Goal: Task Accomplishment & Management: Manage account settings

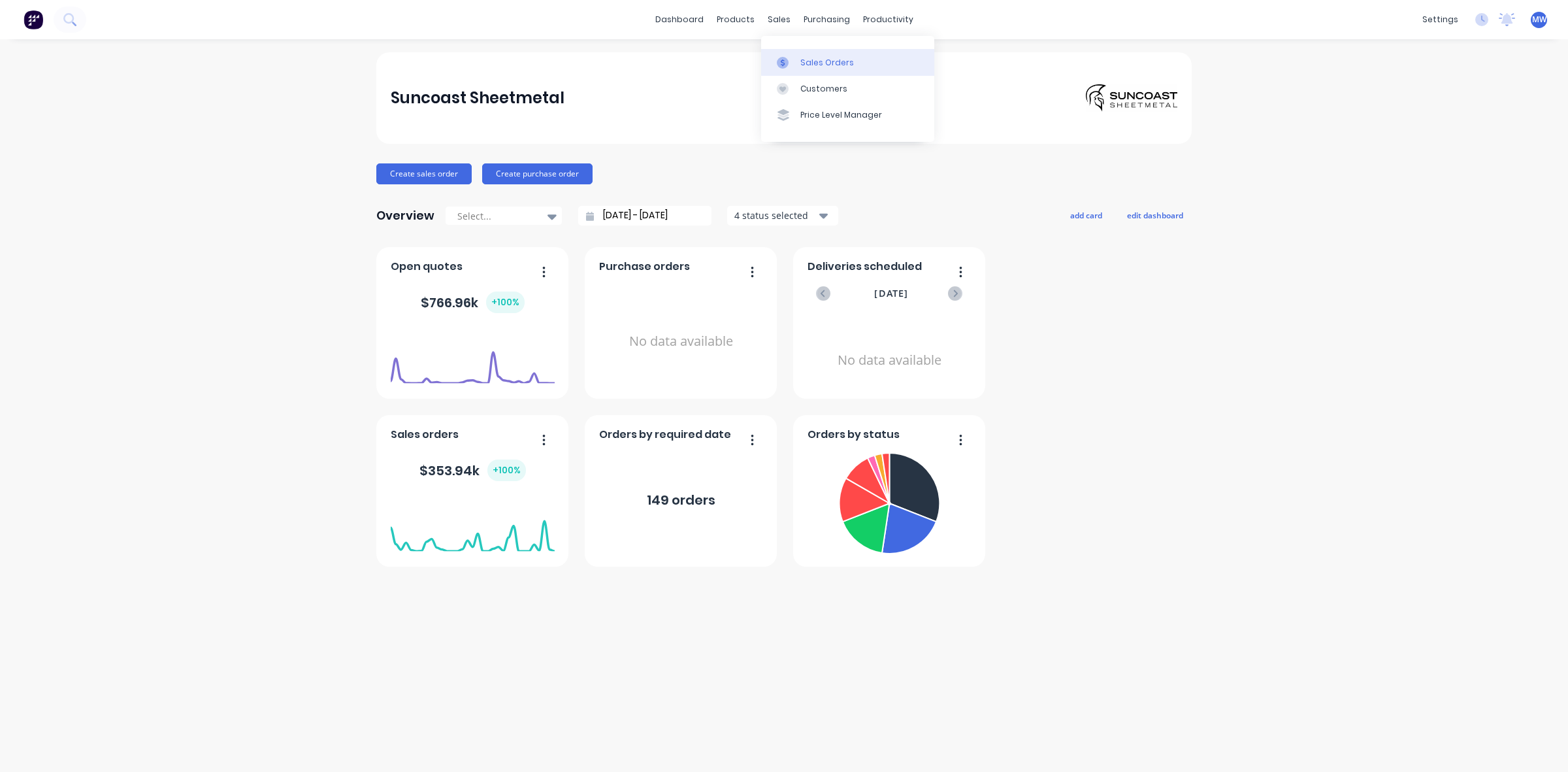
click at [818, 63] on div "Sales Orders" at bounding box center [827, 63] width 54 height 12
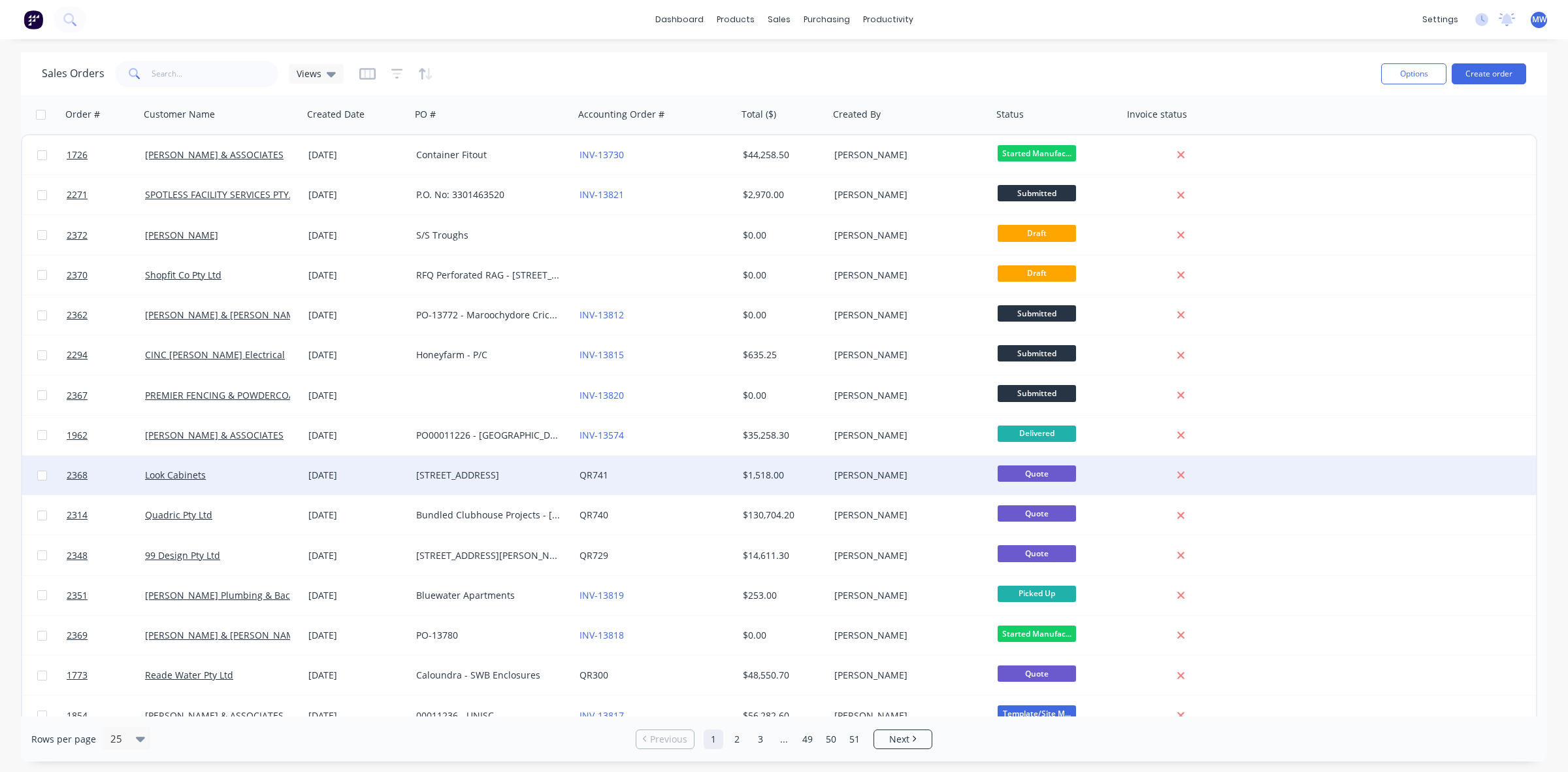
click at [452, 474] on div "[STREET_ADDRESS]" at bounding box center [489, 475] width 145 height 13
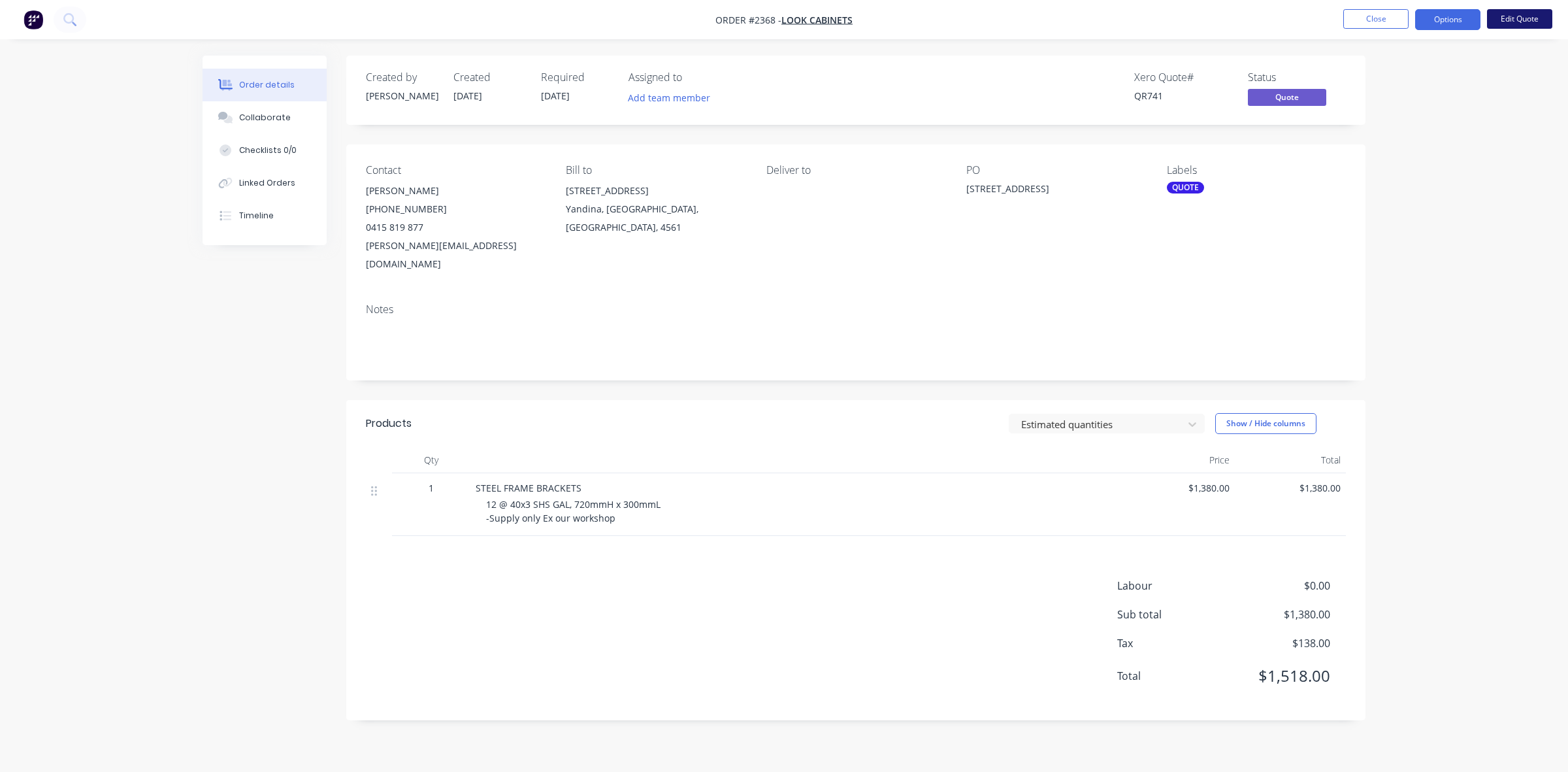
click at [1504, 24] on button "Edit Quote" at bounding box center [1520, 19] width 65 height 20
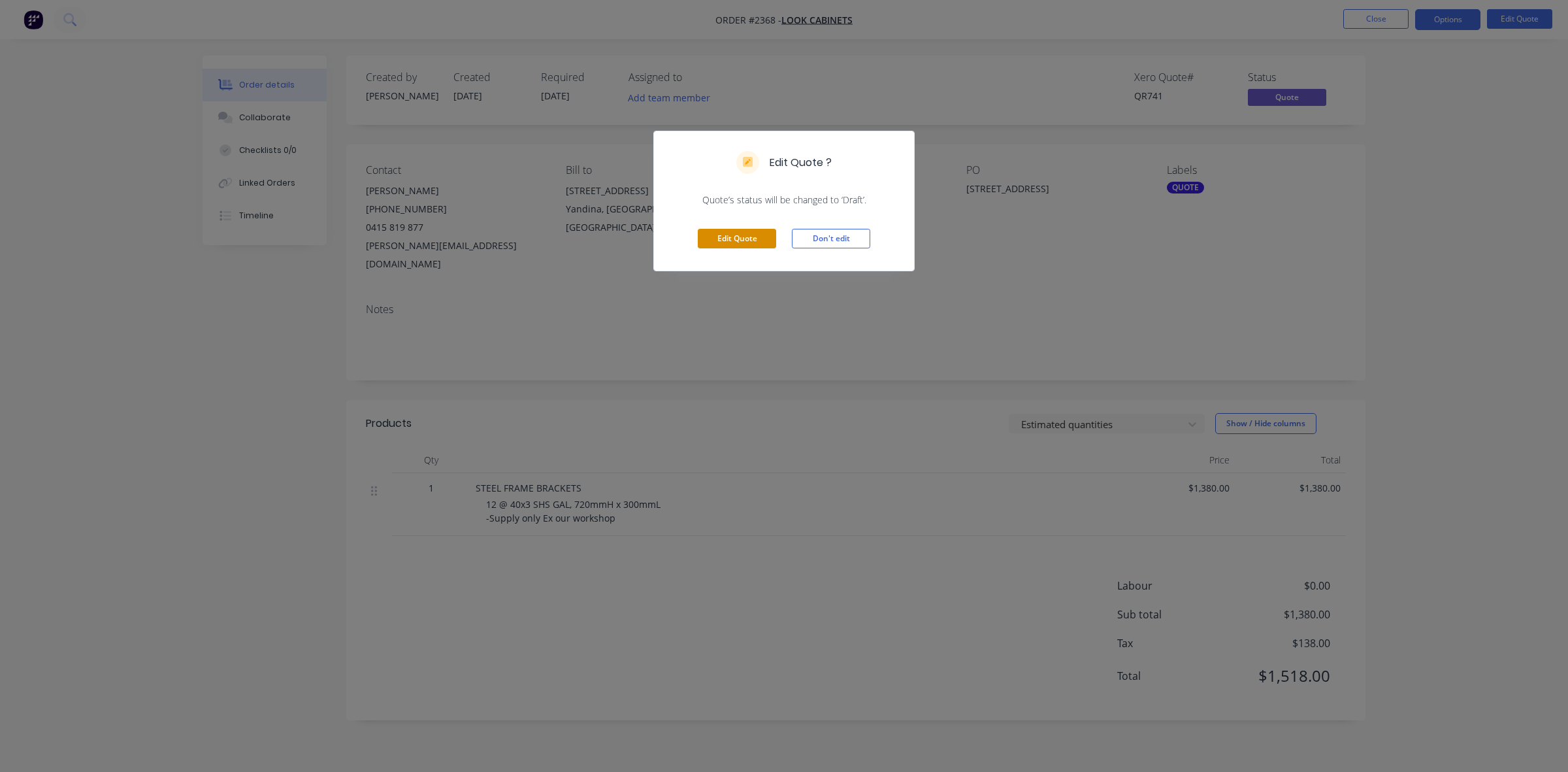
click at [722, 240] on button "Edit Quote" at bounding box center [737, 238] width 79 height 20
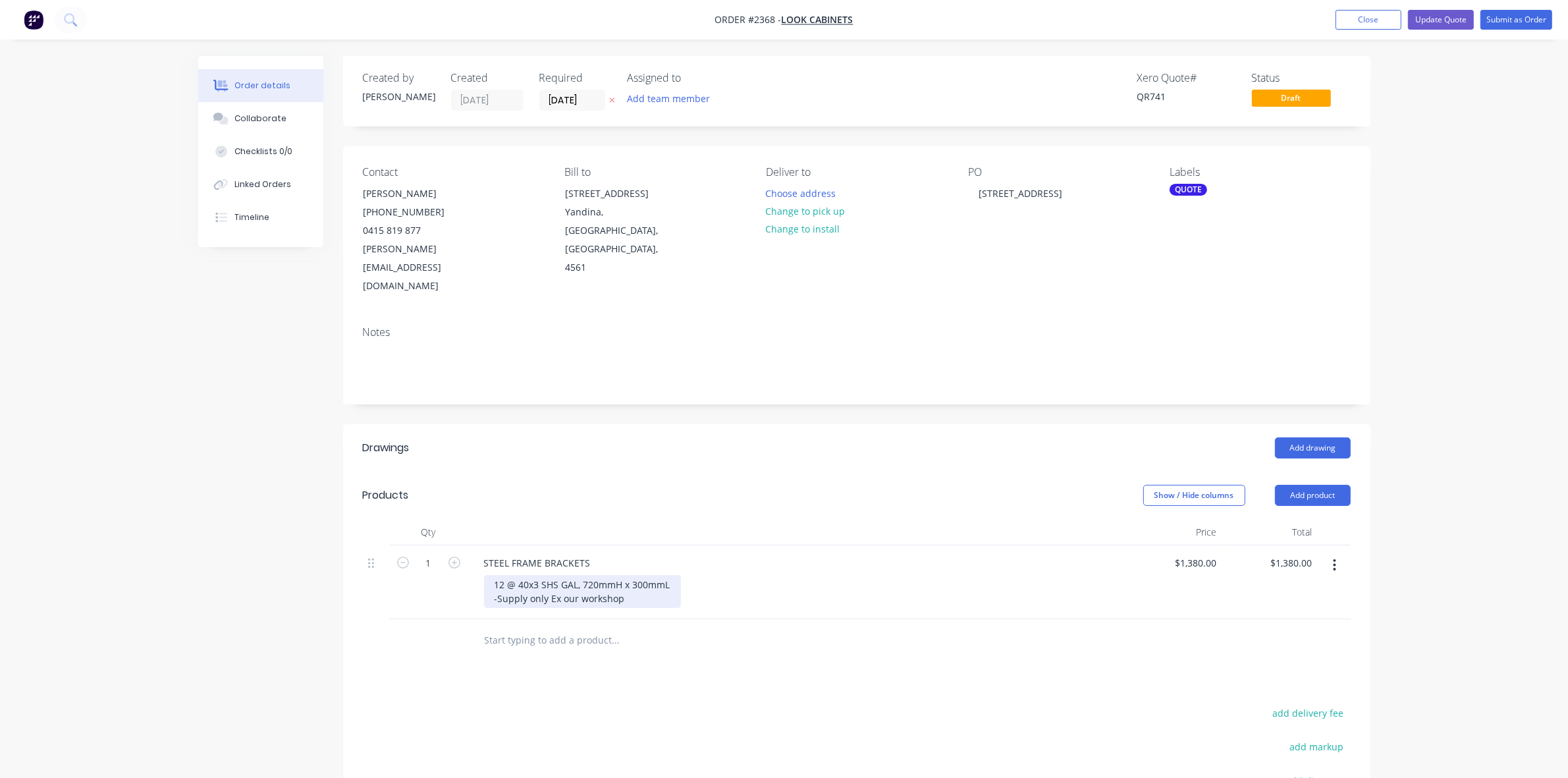
click at [538, 575] on div "12 @ 40x3 SHS GAL, 720mmH x 300mmL -Supply only Ex our workshop" at bounding box center [582, 591] width 197 height 33
click at [484, 553] on div "STEEL FRAME BRACKETS" at bounding box center [537, 562] width 128 height 19
click at [537, 575] on div "12 @ 40x3 SHS GAL, 720mmH x 300mmL -Supply only Ex our workshop" at bounding box center [582, 591] width 197 height 33
click at [575, 575] on div "12 @ 38X2 SHS GAL, 720mmH x 300mmL -Supply only Ex our workshop" at bounding box center [582, 591] width 197 height 33
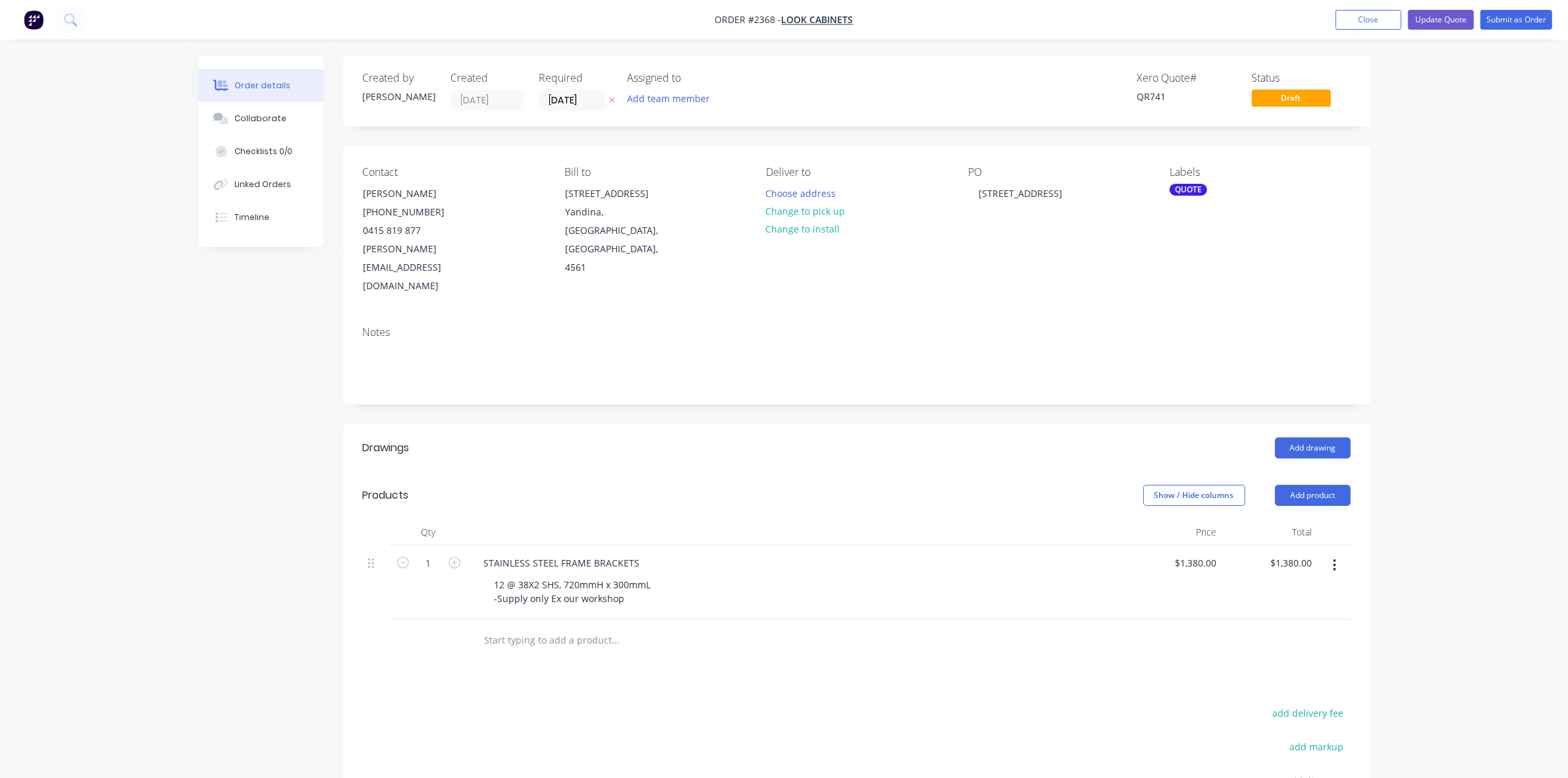
click at [702, 575] on div "12 @ 38X2 SHS, 720mmH x 300mmL -Supply only Ex our workshop" at bounding box center [802, 591] width 637 height 33
click at [1199, 553] on input "1380" at bounding box center [1198, 562] width 48 height 19
click at [1445, 478] on div "Order details Collaborate Checklists 0/0 Linked Orders Timeline Order details C…" at bounding box center [784, 484] width 1568 height 969
type input "$135.00"
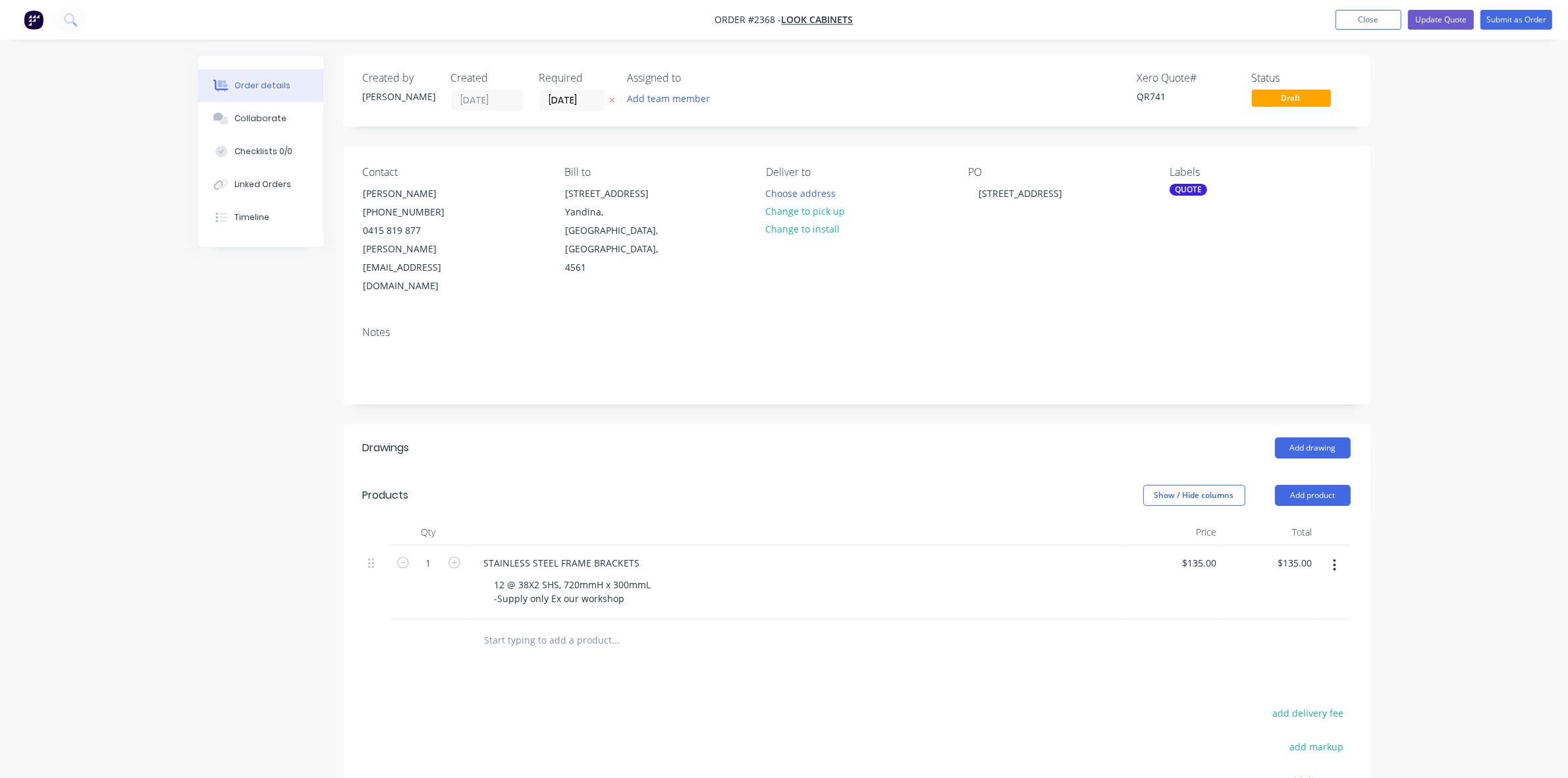
click at [1445, 478] on div "Order details Collaborate Checklists 0/0 Linked Orders Timeline Order details C…" at bounding box center [784, 484] width 1568 height 969
click at [1202, 553] on input "135" at bounding box center [1202, 562] width 41 height 19
type input "$120.00"
click at [1522, 476] on div "Order details Collaborate Checklists 0/0 Linked Orders Timeline Order details C…" at bounding box center [784, 484] width 1568 height 969
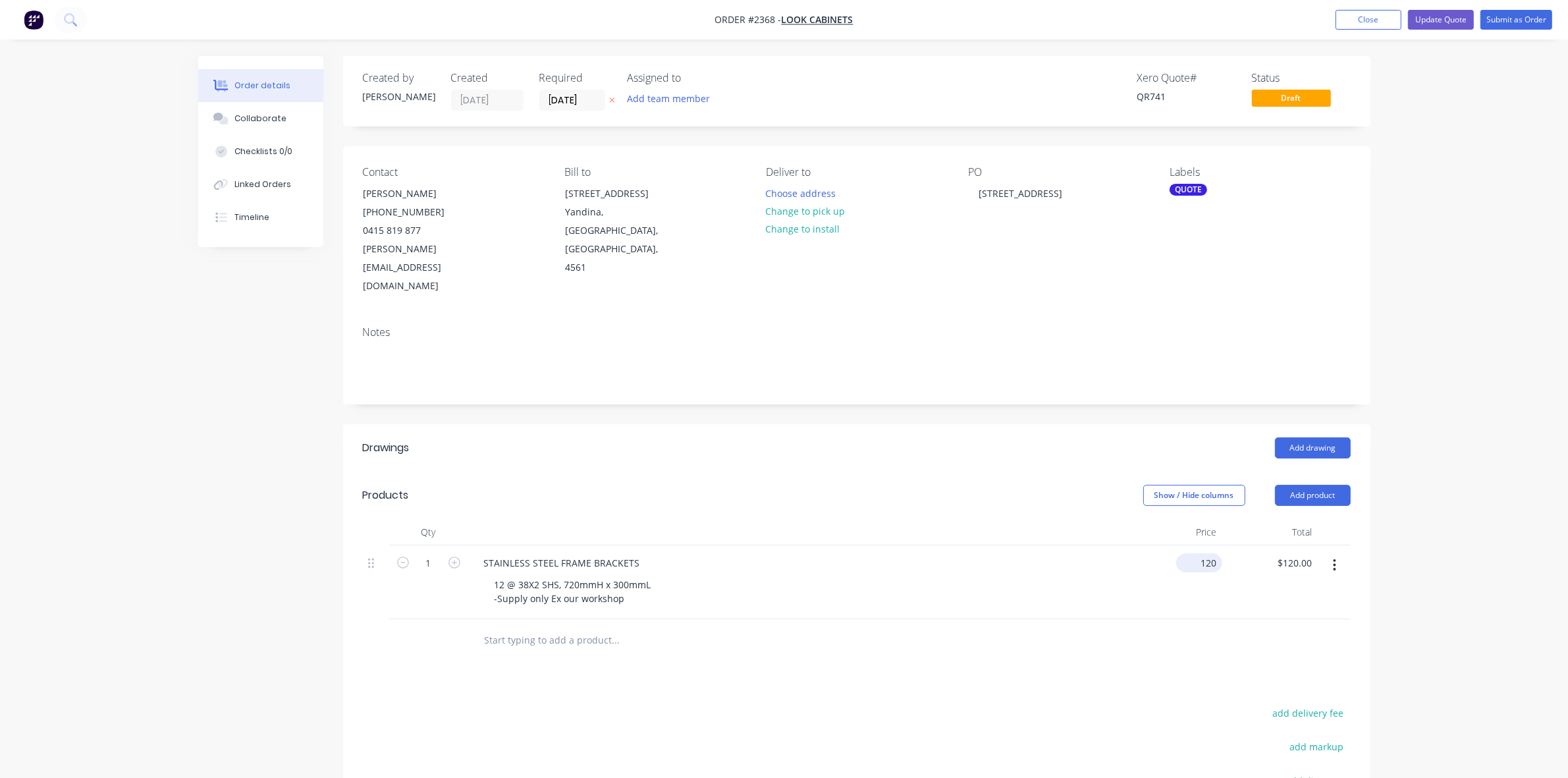
click at [1209, 553] on input "120" at bounding box center [1202, 562] width 41 height 19
type input "$121.00"
click at [1445, 360] on div "Order details Collaborate Checklists 0/0 Linked Orders Timeline Order details C…" at bounding box center [784, 484] width 1568 height 969
click at [1204, 553] on input "121" at bounding box center [1211, 562] width 22 height 19
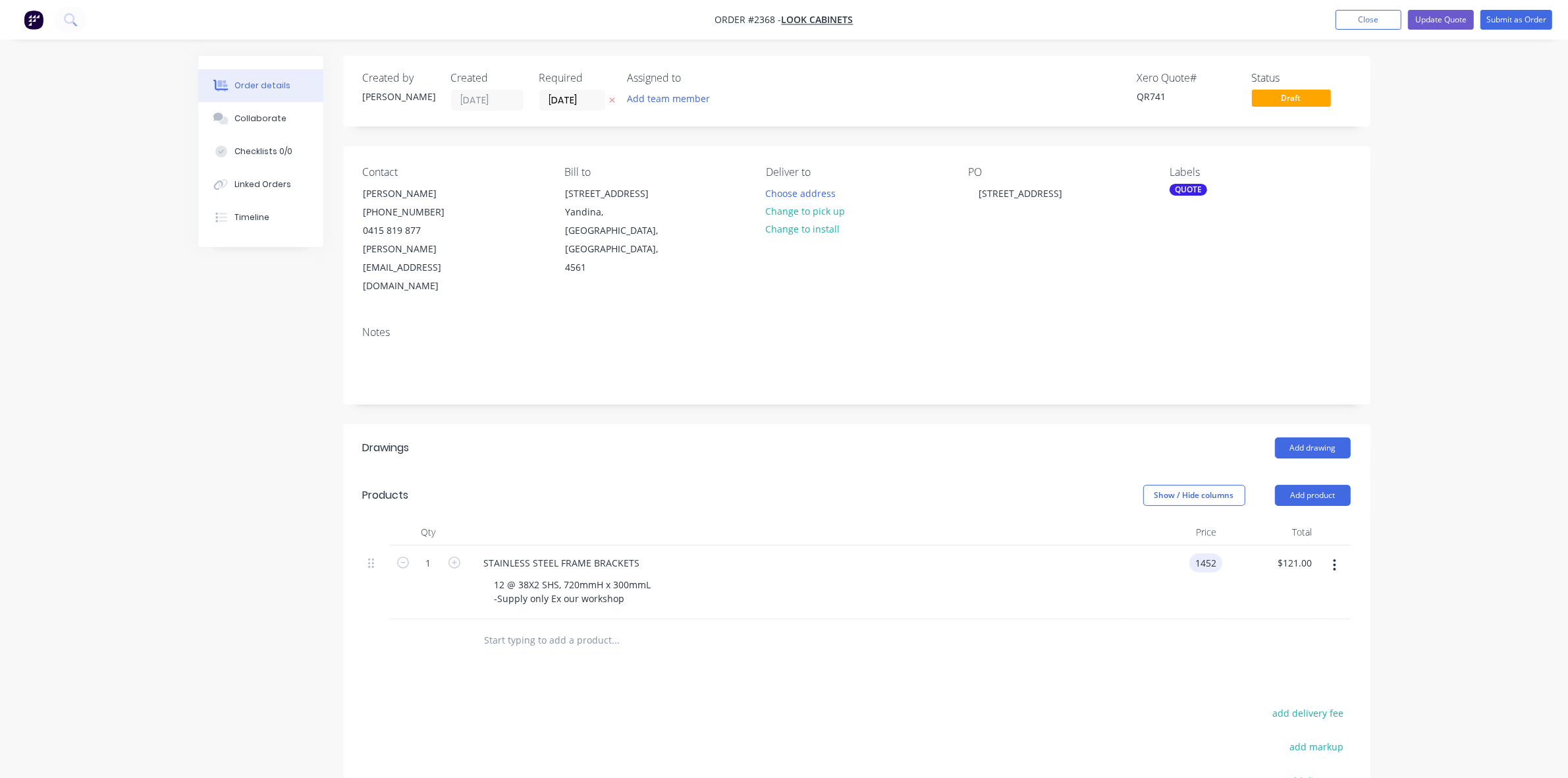
type input "$1,452.00"
click at [1466, 501] on div "Order details Collaborate Checklists 0/0 Linked Orders Timeline Order details C…" at bounding box center [784, 484] width 1568 height 969
click at [1510, 244] on div "Order details Collaborate Checklists 0/0 Linked Orders Timeline Order details C…" at bounding box center [784, 484] width 1568 height 969
click at [1430, 20] on button "Update Quote" at bounding box center [1441, 20] width 66 height 20
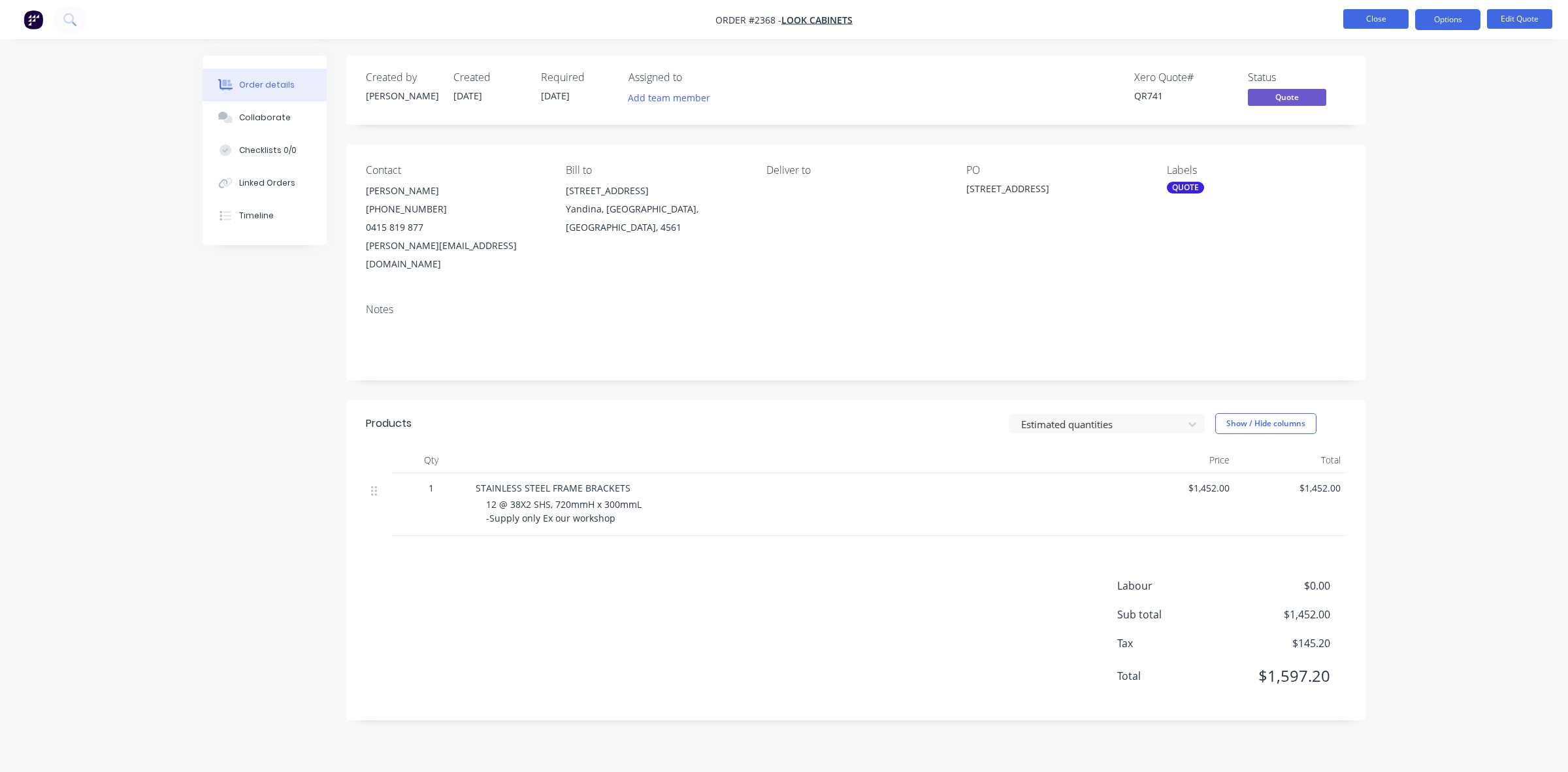
click at [1376, 21] on button "Close" at bounding box center [1376, 19] width 65 height 20
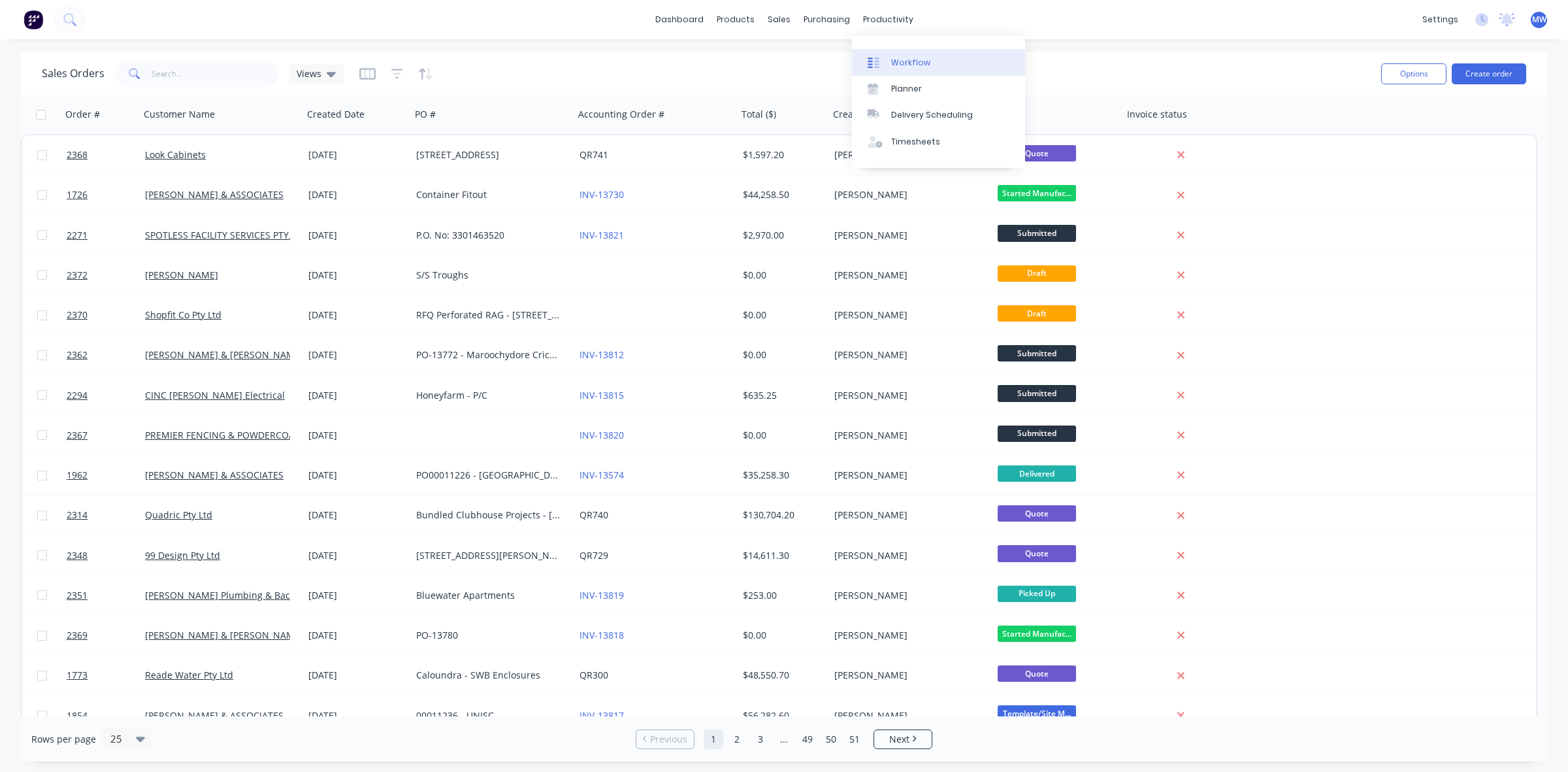
click at [907, 63] on div "Workflow" at bounding box center [911, 63] width 39 height 12
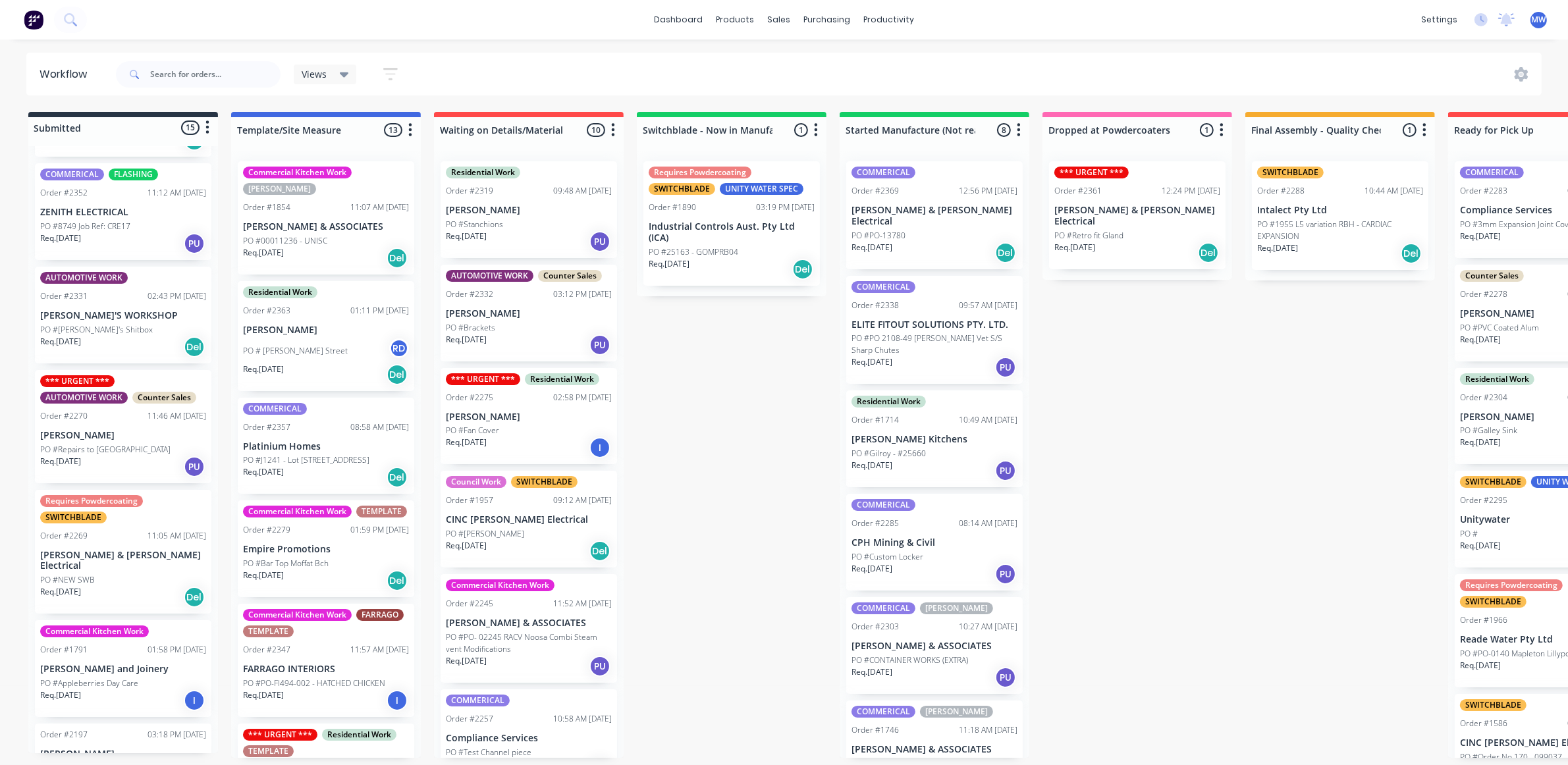
scroll to position [991, 0]
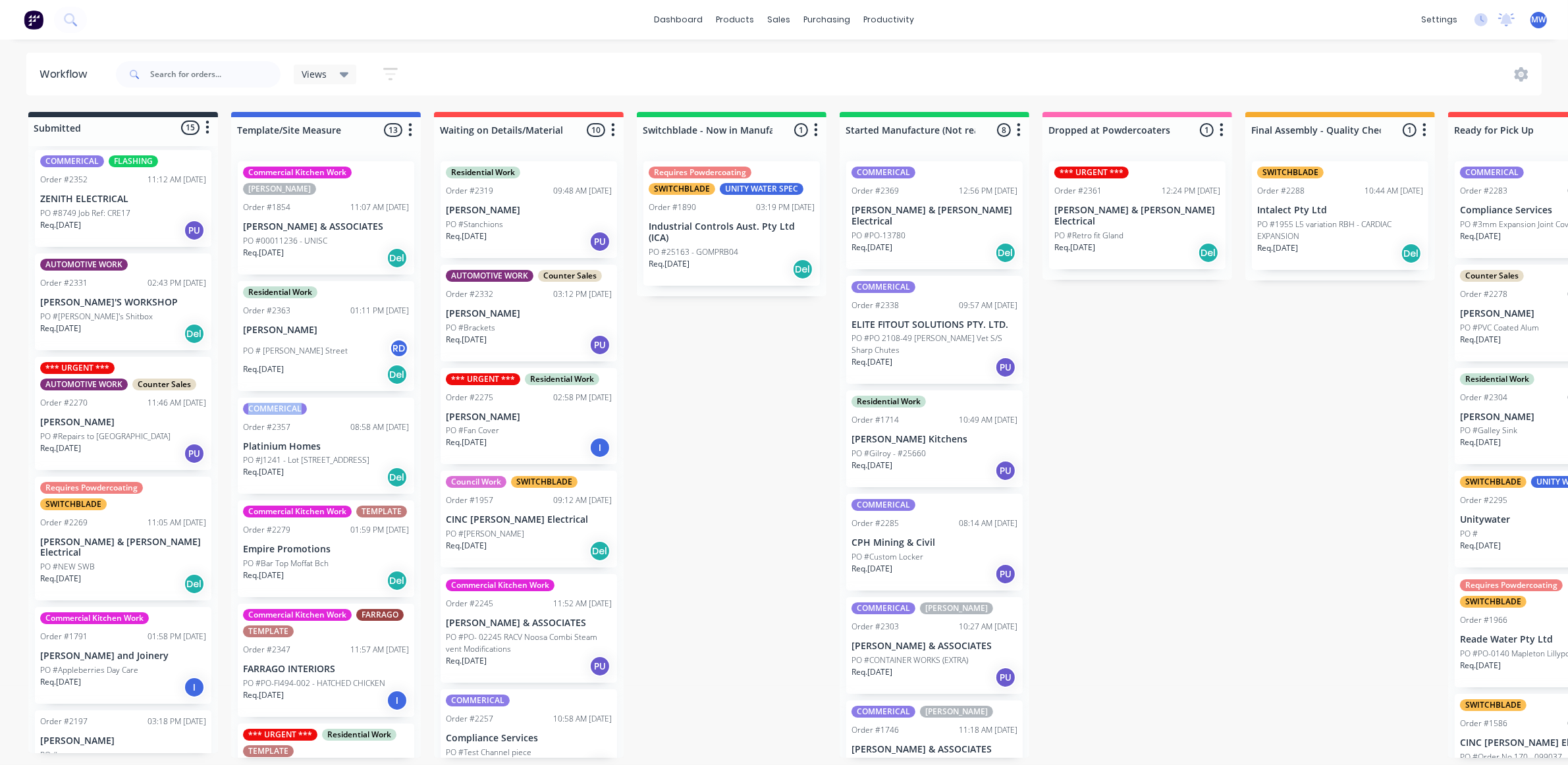
drag, startPoint x: 415, startPoint y: 357, endPoint x: 421, endPoint y: 397, distance: 40.4
click at [421, 397] on div "Submitted 15 Status colour #273444 hex #273444 Save Cancel Summaries Total orde…" at bounding box center [1088, 434] width 2195 height 646
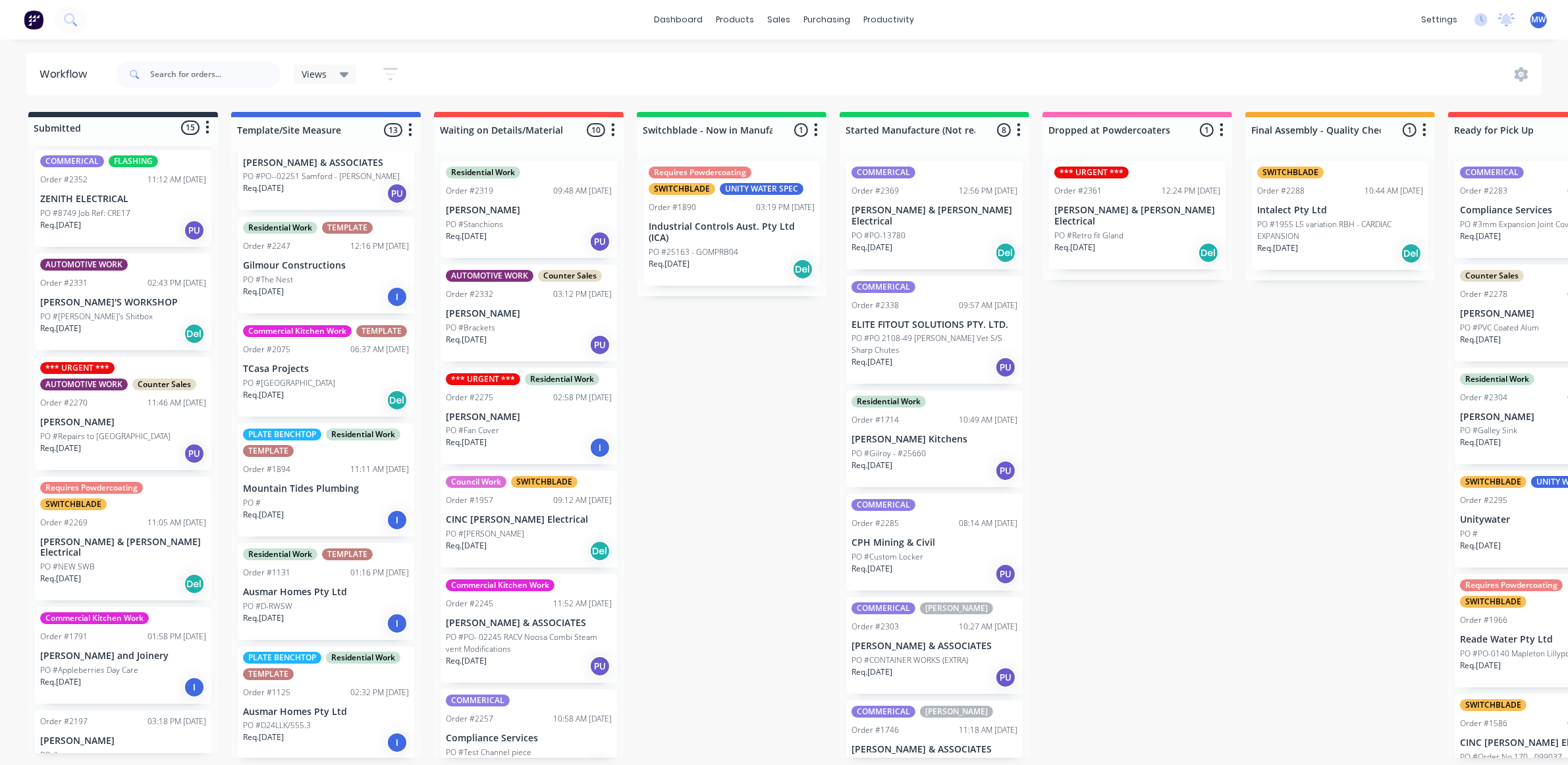
scroll to position [920, 0]
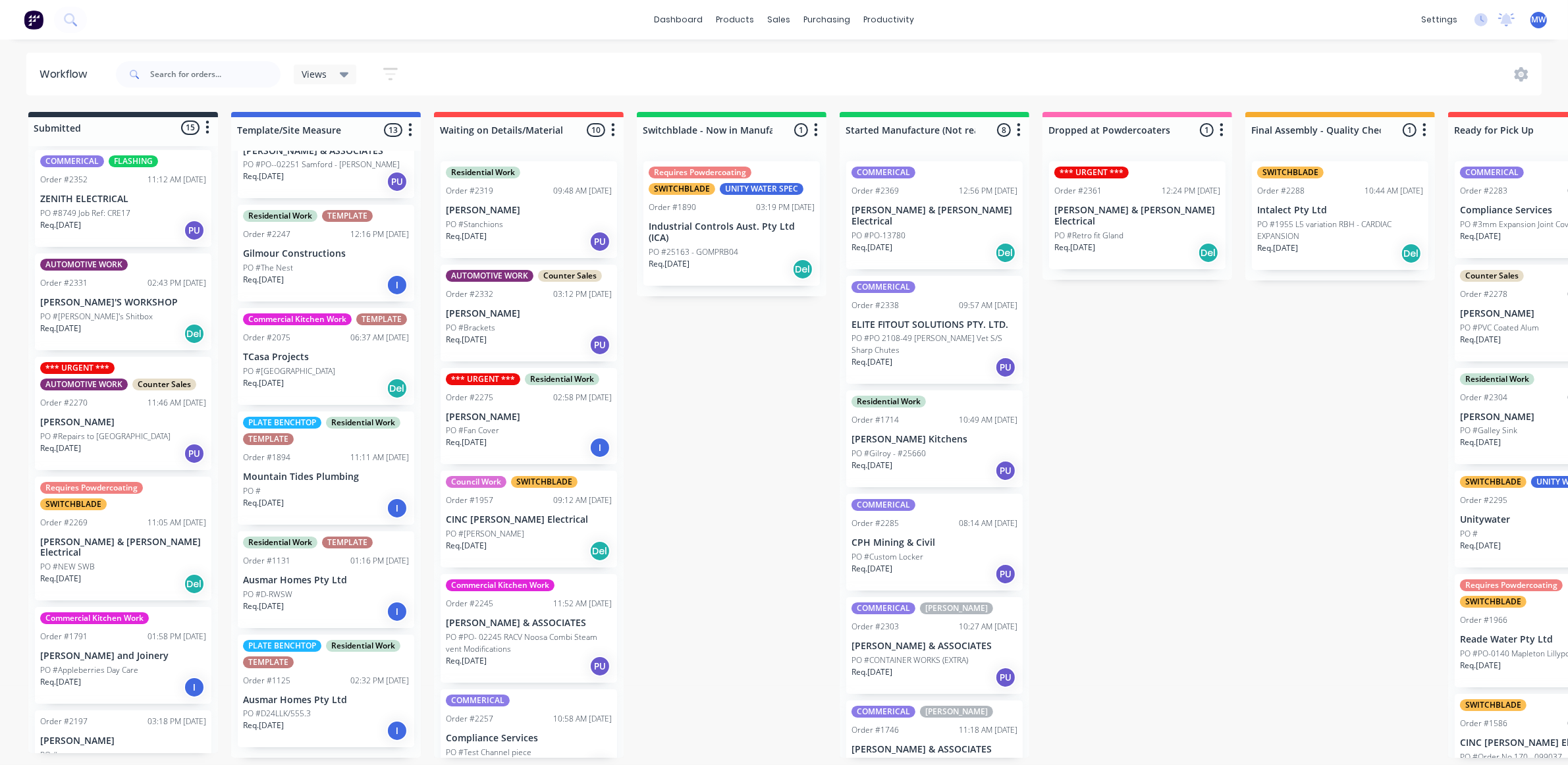
drag, startPoint x: 618, startPoint y: 459, endPoint x: 630, endPoint y: 531, distance: 73.0
click at [630, 531] on div "Submitted 15 Status colour #273444 hex #273444 Save Cancel Summaries Total orde…" at bounding box center [1088, 434] width 2195 height 646
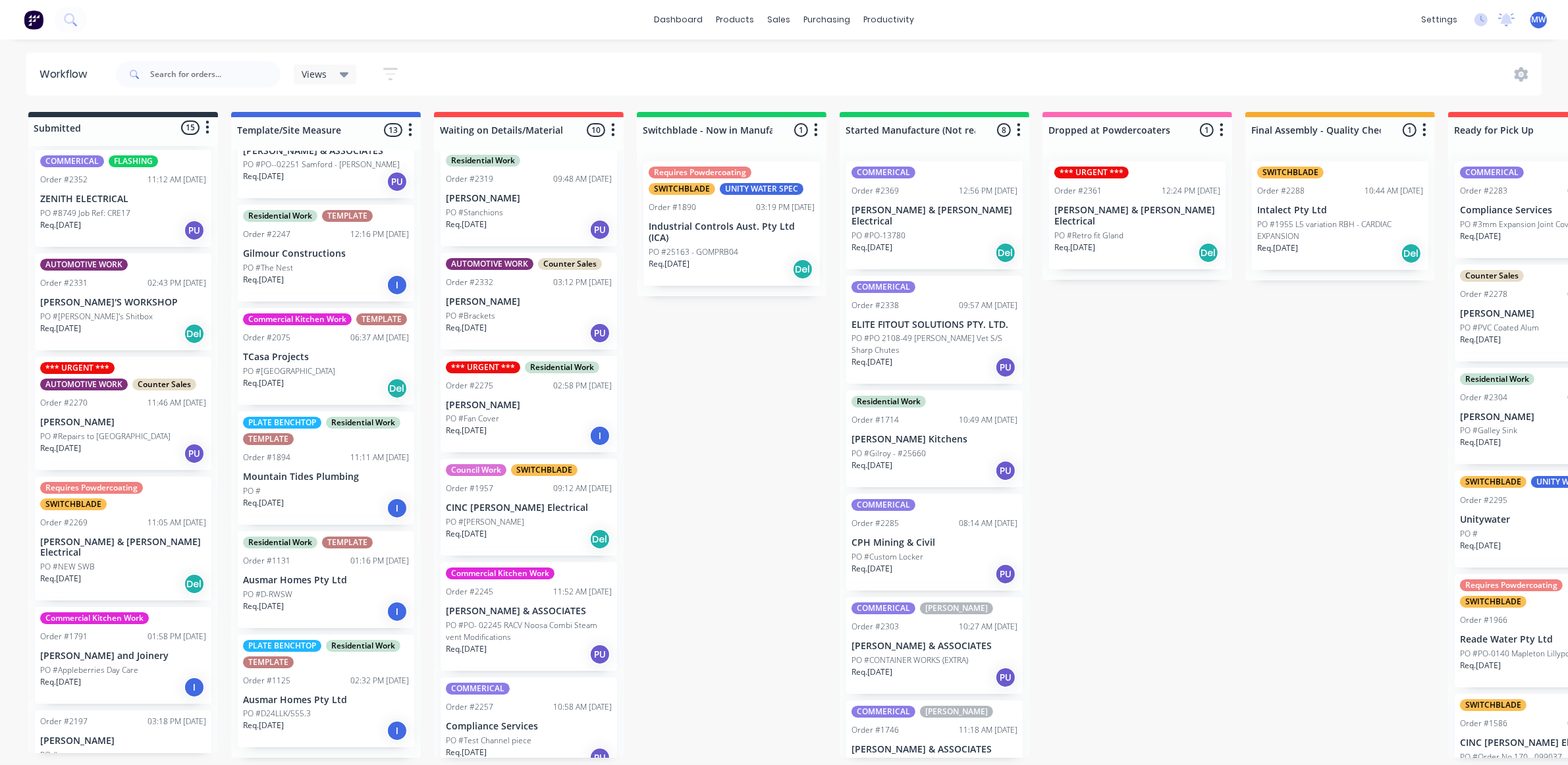
scroll to position [0, 0]
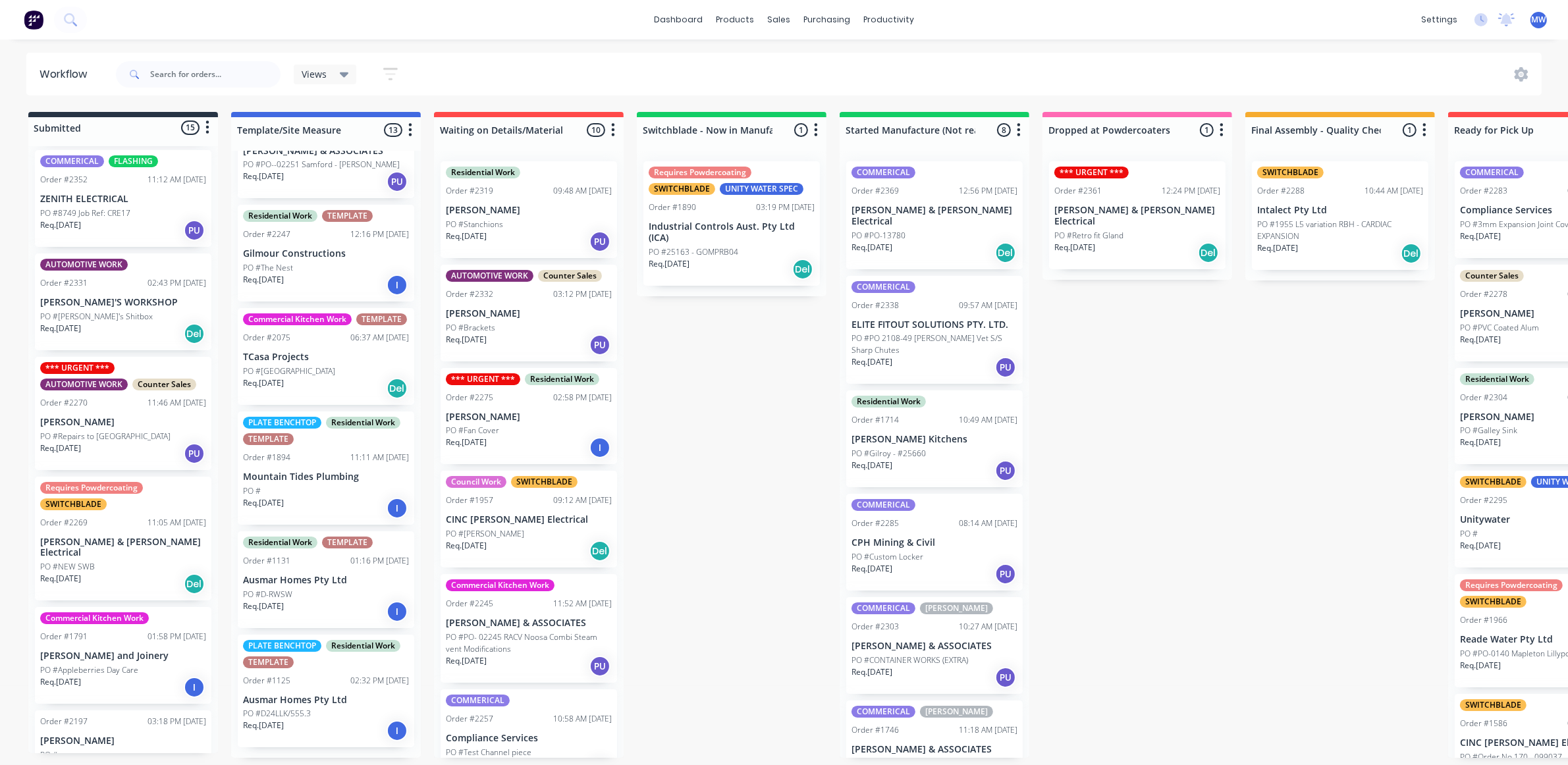
click at [740, 369] on div "Submitted 15 Status colour #273444 hex #273444 Save Cancel Summaries Total orde…" at bounding box center [1088, 434] width 2195 height 646
click at [1087, 463] on div "Submitted 15 Status colour #273444 hex #273444 Save Cancel Summaries Total orde…" at bounding box center [1088, 434] width 2195 height 646
